Goal: Check status

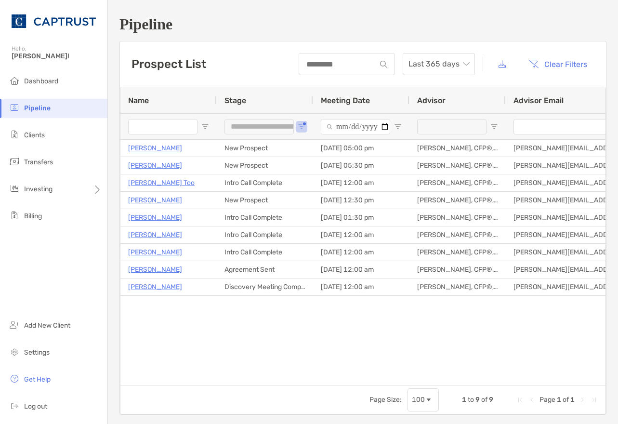
click at [172, 348] on div "Jeff Cerulli New Prospect 10/02/2025 - 05:00 pm Veronica Karas, CFP®, CDFA® ver…" at bounding box center [362, 259] width 485 height 238
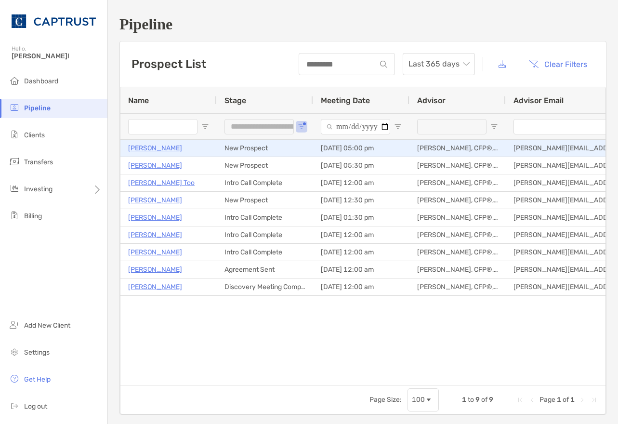
click at [147, 136] on div at bounding box center [162, 127] width 69 height 26
click at [149, 146] on p "[PERSON_NAME]" at bounding box center [155, 148] width 54 height 12
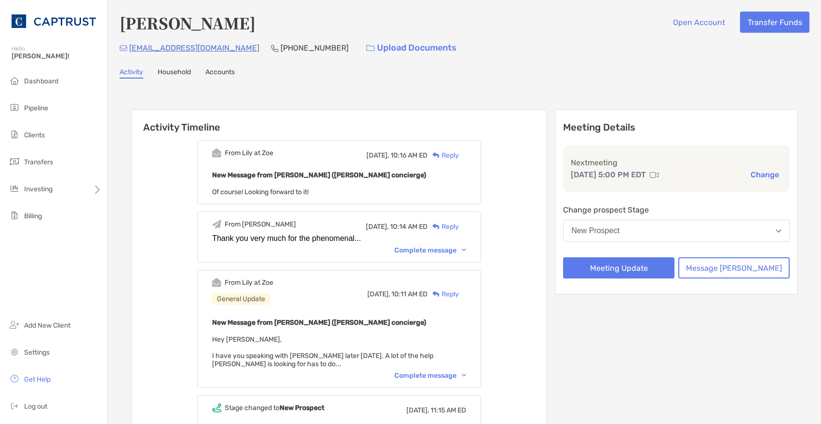
click at [416, 375] on div "Complete message" at bounding box center [430, 375] width 72 height 8
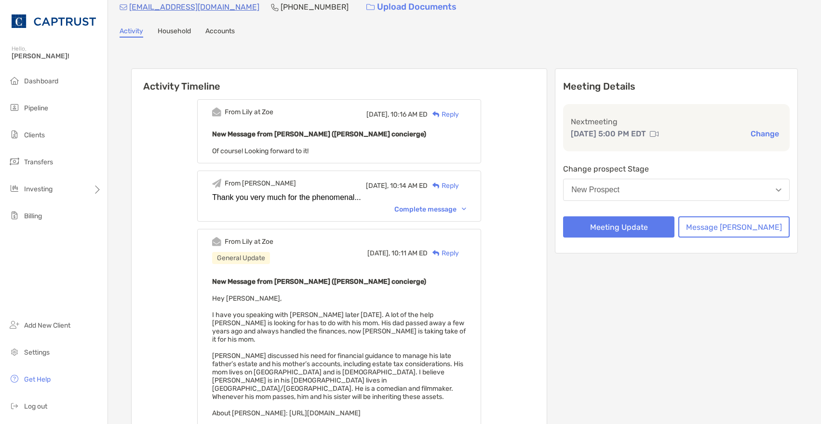
scroll to position [96, 0]
